Goal: Use online tool/utility

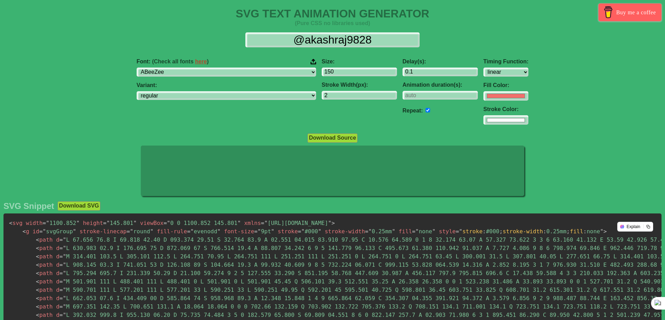
select select "linear"
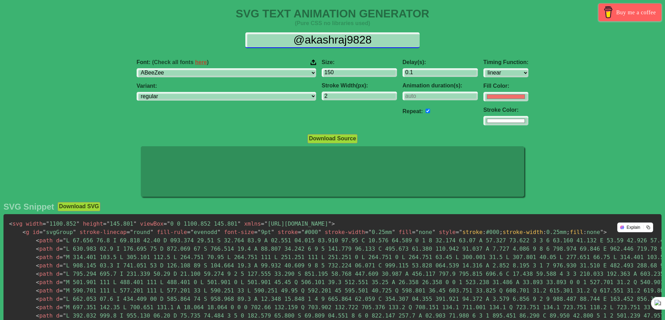
drag, startPoint x: 386, startPoint y: 39, endPoint x: 267, endPoint y: 39, distance: 119.2
click at [267, 39] on input "@akashraj9828" at bounding box center [332, 40] width 174 height 16
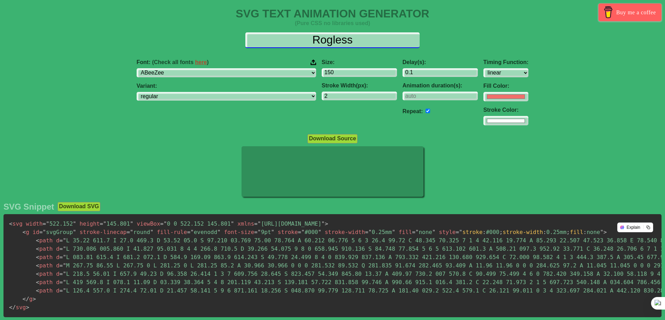
type input "Rogless"
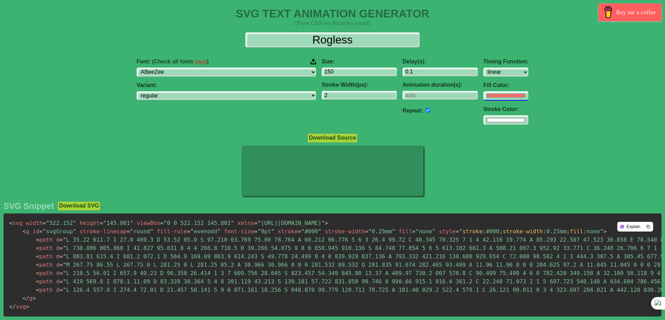
click at [483, 95] on input "#f16f6b" at bounding box center [505, 95] width 45 height 9
click at [483, 97] on input "#f16f6b" at bounding box center [505, 95] width 45 height 9
type input "#028841"
click at [559, 172] on div at bounding box center [332, 172] width 665 height 52
click at [483, 101] on input "#ffffff" at bounding box center [505, 95] width 45 height 9
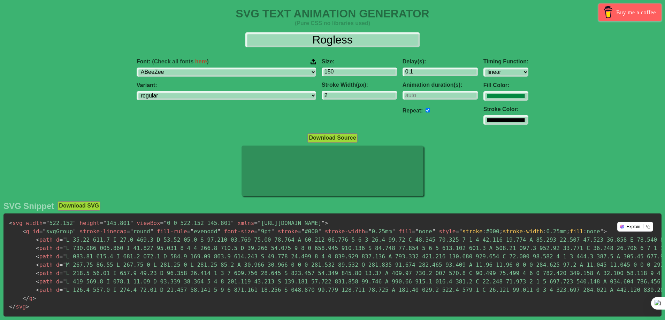
type input "#000000"
click at [436, 180] on div at bounding box center [332, 172] width 665 height 52
click at [250, 96] on select "regular italic" at bounding box center [226, 95] width 179 height 9
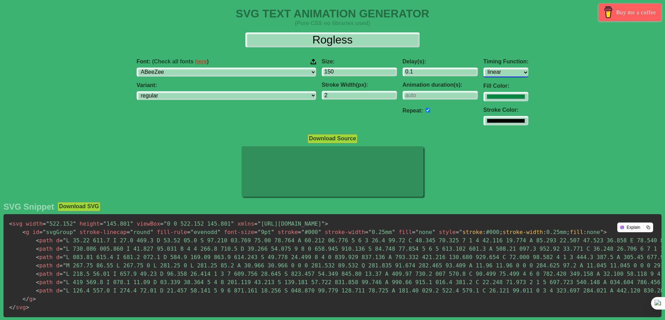
click at [483, 71] on select "ease ease-in ease-out ease-in-out linear step-start step-end" at bounding box center [505, 72] width 45 height 9
click at [483, 68] on select "ease ease-in ease-out ease-in-out linear step-start step-end" at bounding box center [505, 72] width 45 height 9
click at [483, 72] on select "ease ease-in ease-out ease-in-out linear step-start step-end" at bounding box center [505, 72] width 45 height 9
click at [483, 68] on select "ease ease-in ease-out ease-in-out linear step-start step-end" at bounding box center [505, 72] width 45 height 9
click at [483, 74] on select "ease ease-in ease-out ease-in-out linear step-start step-end" at bounding box center [505, 72] width 45 height 9
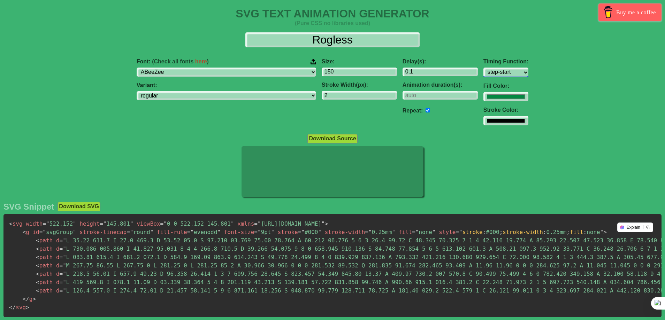
click at [483, 68] on select "ease ease-in ease-out ease-in-out linear step-start step-end" at bounding box center [505, 72] width 45 height 9
click at [483, 74] on select "ease ease-in ease-out ease-in-out linear step-start step-end" at bounding box center [505, 72] width 45 height 9
click at [483, 68] on select "ease ease-in ease-out ease-in-out linear step-start step-end" at bounding box center [505, 72] width 45 height 9
click at [483, 74] on select "ease ease-in ease-out ease-in-out linear step-start step-end" at bounding box center [505, 72] width 45 height 9
select select "ease-in-out"
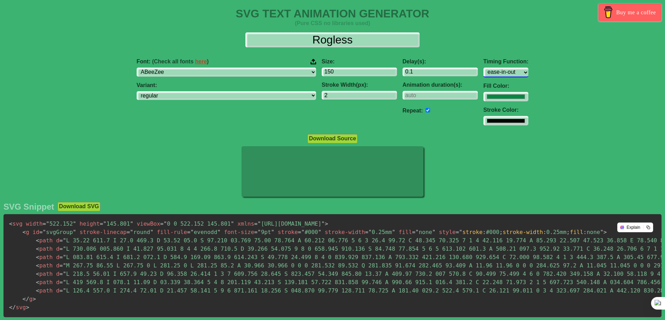
click at [483, 68] on select "ease ease-in ease-out ease-in-out linear step-start step-end" at bounding box center [505, 72] width 45 height 9
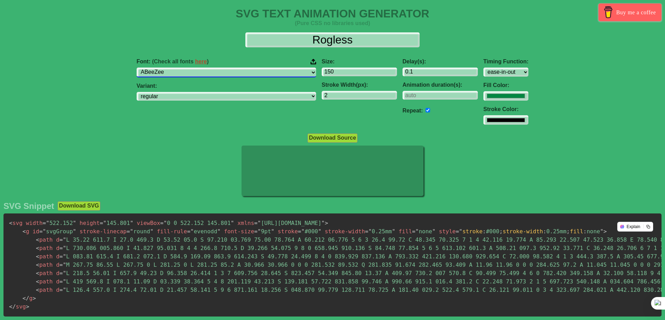
click at [202, 71] on select "ABeeZee [PERSON_NAME] Display AR One Sans [PERSON_NAME] Libre Aboreto Abril Fat…" at bounding box center [226, 72] width 179 height 9
click at [181, 68] on select "ABeeZee [PERSON_NAME] Display AR One Sans [PERSON_NAME] Libre Aboreto Abril Fat…" at bounding box center [226, 72] width 179 height 9
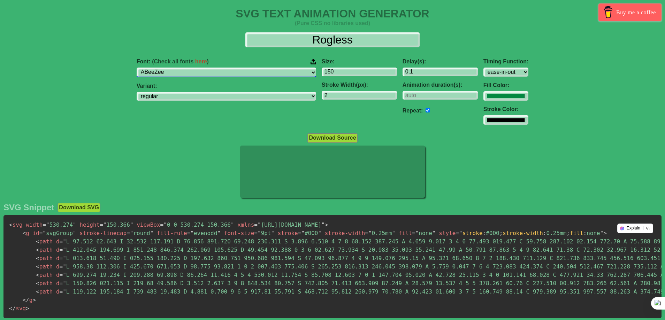
click at [201, 73] on select "ABeeZee [PERSON_NAME] Display AR One Sans [PERSON_NAME] Libre Aboreto Abril Fat…" at bounding box center [226, 72] width 179 height 9
click at [181, 68] on select "ABeeZee [PERSON_NAME] Display AR One Sans [PERSON_NAME] Libre Aboreto Abril Fat…" at bounding box center [226, 72] width 179 height 9
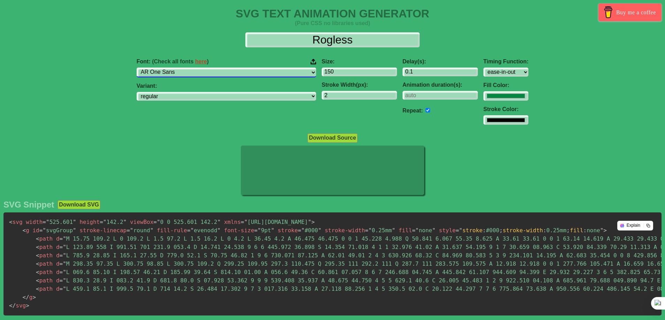
click at [206, 73] on select "ABeeZee [PERSON_NAME] Display AR One Sans [PERSON_NAME] Libre Aboreto Abril Fat…" at bounding box center [226, 72] width 179 height 9
click at [181, 68] on select "ABeeZee [PERSON_NAME] Display AR One Sans [PERSON_NAME] Libre Aboreto Abril Fat…" at bounding box center [226, 72] width 179 height 9
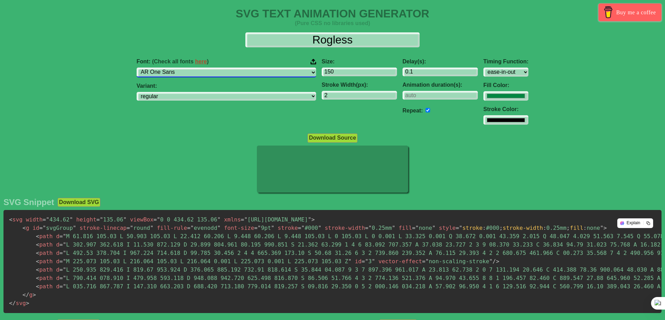
click at [204, 72] on select "ABeeZee [PERSON_NAME] Display AR One Sans [PERSON_NAME] Libre Aboreto Abril Fat…" at bounding box center [226, 72] width 179 height 9
click at [181, 68] on select "ABeeZee [PERSON_NAME] Display AR One Sans [PERSON_NAME] Libre Aboreto Abril Fat…" at bounding box center [226, 72] width 179 height 9
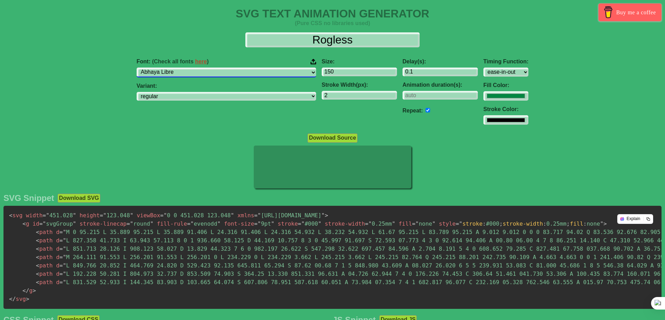
click at [213, 74] on select "ABeeZee [PERSON_NAME] Display AR One Sans [PERSON_NAME] Libre Aboreto Abril Fat…" at bounding box center [226, 72] width 179 height 9
click at [181, 68] on select "ABeeZee [PERSON_NAME] Display AR One Sans [PERSON_NAME] Libre Aboreto Abril Fat…" at bounding box center [226, 72] width 179 height 9
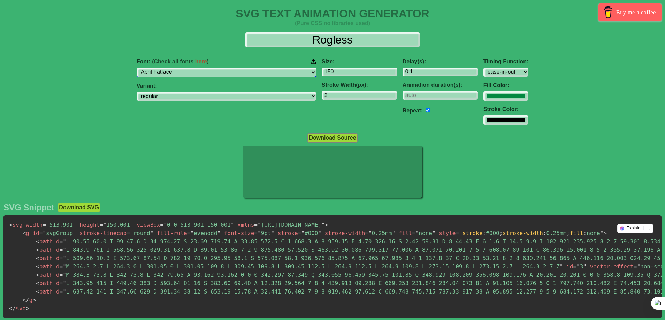
click at [213, 75] on select "ABeeZee [PERSON_NAME] Display AR One Sans [PERSON_NAME] Libre Aboreto Abril Fat…" at bounding box center [226, 72] width 179 height 9
select select "Aclonica"
click at [181, 68] on select "ABeeZee [PERSON_NAME] Display AR One Sans [PERSON_NAME] Libre Aboreto Abril Fat…" at bounding box center [226, 72] width 179 height 9
